Goal: Task Accomplishment & Management: Manage account settings

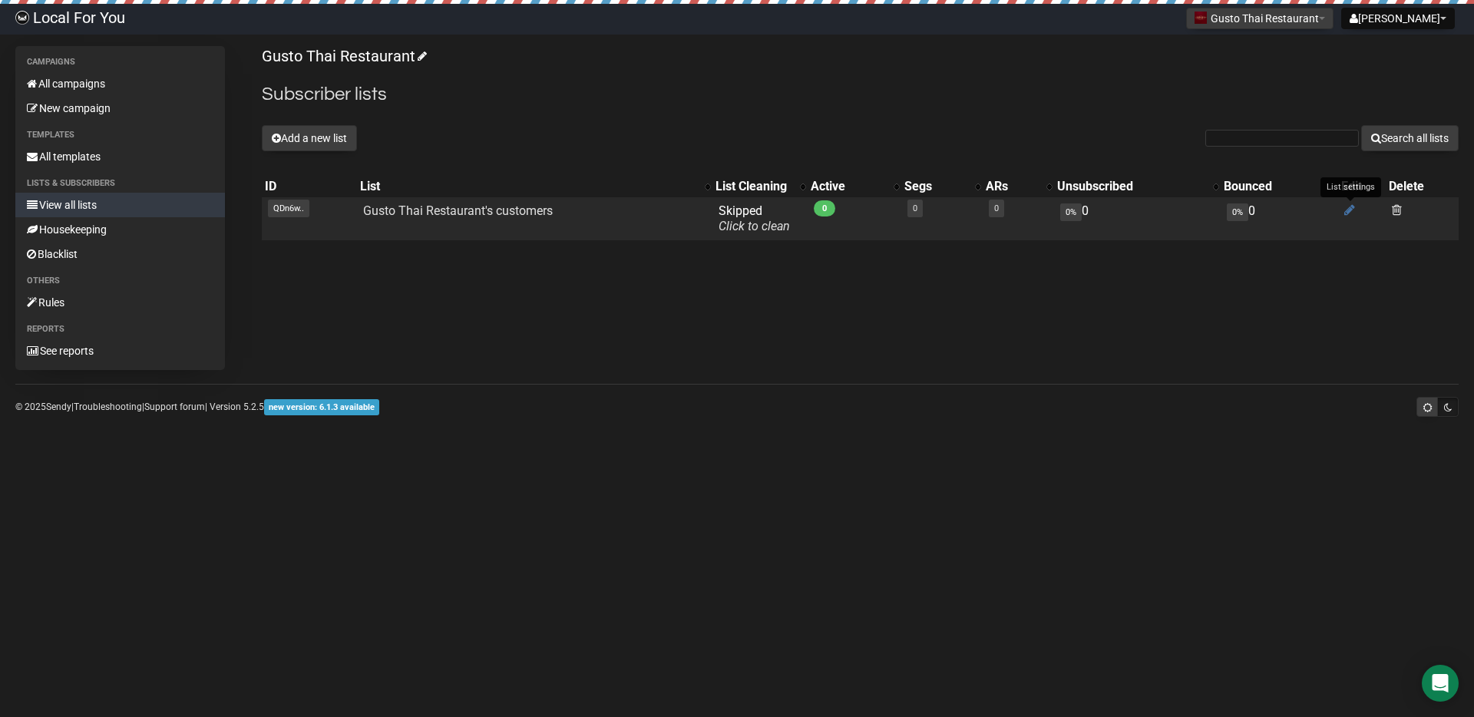
click at [1351, 211] on icon at bounding box center [1350, 210] width 11 height 13
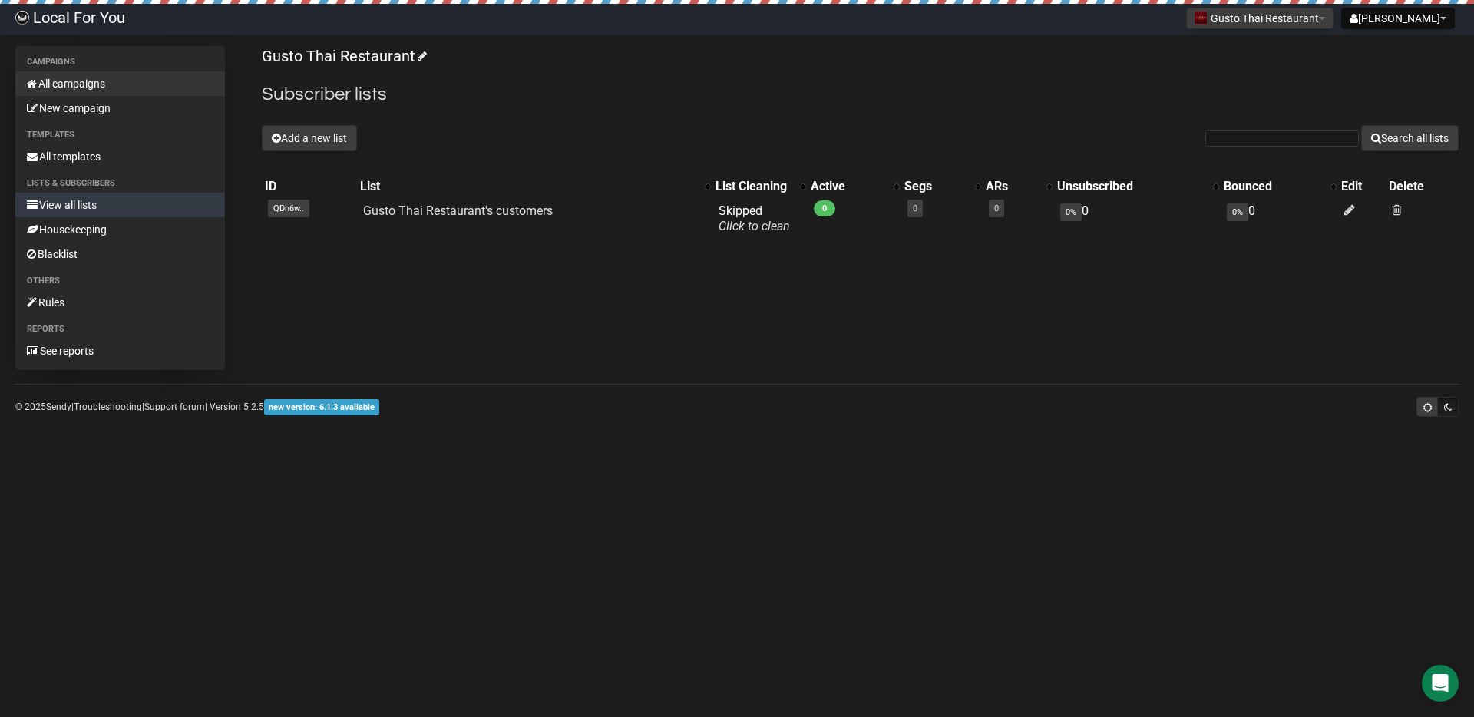
click at [65, 94] on link "All campaigns" at bounding box center [120, 83] width 210 height 25
click at [79, 8] on link "Local For You" at bounding box center [70, 19] width 141 height 31
